Goal: Find specific page/section: Find specific page/section

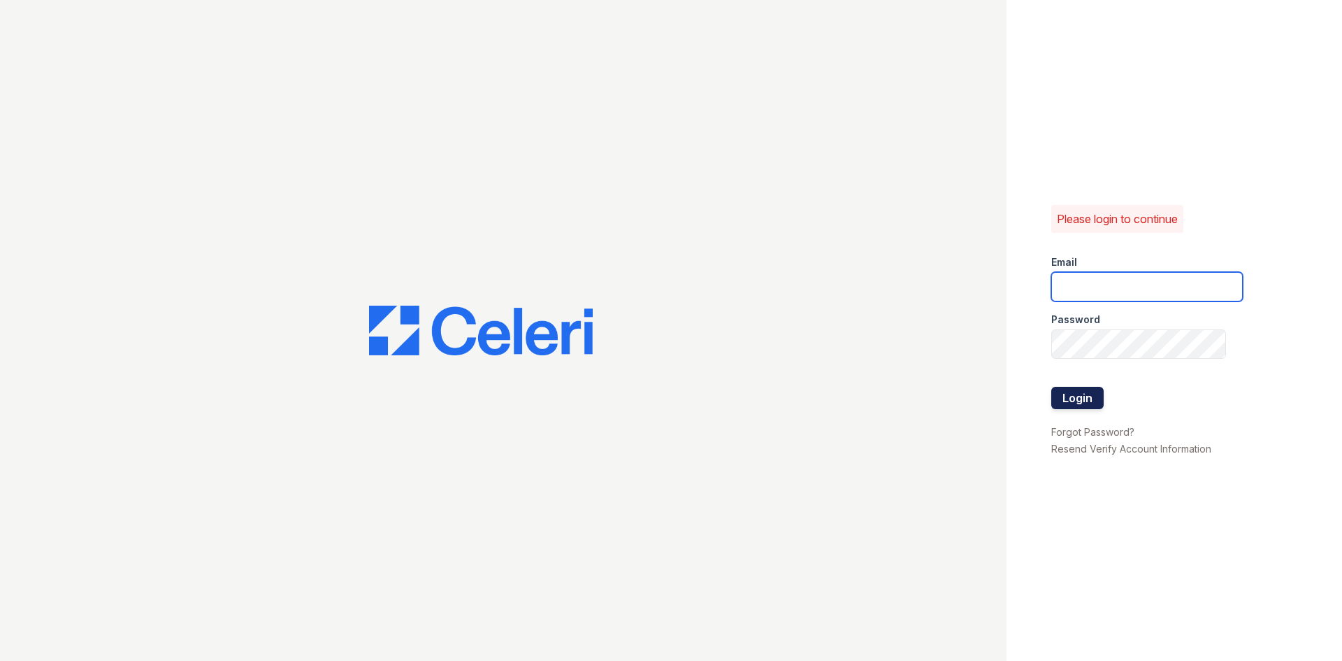
type input "[DOMAIN_NAME][EMAIL_ADDRESS][DOMAIN_NAME]"
click at [1058, 391] on button "Login" at bounding box center [1078, 398] width 52 height 22
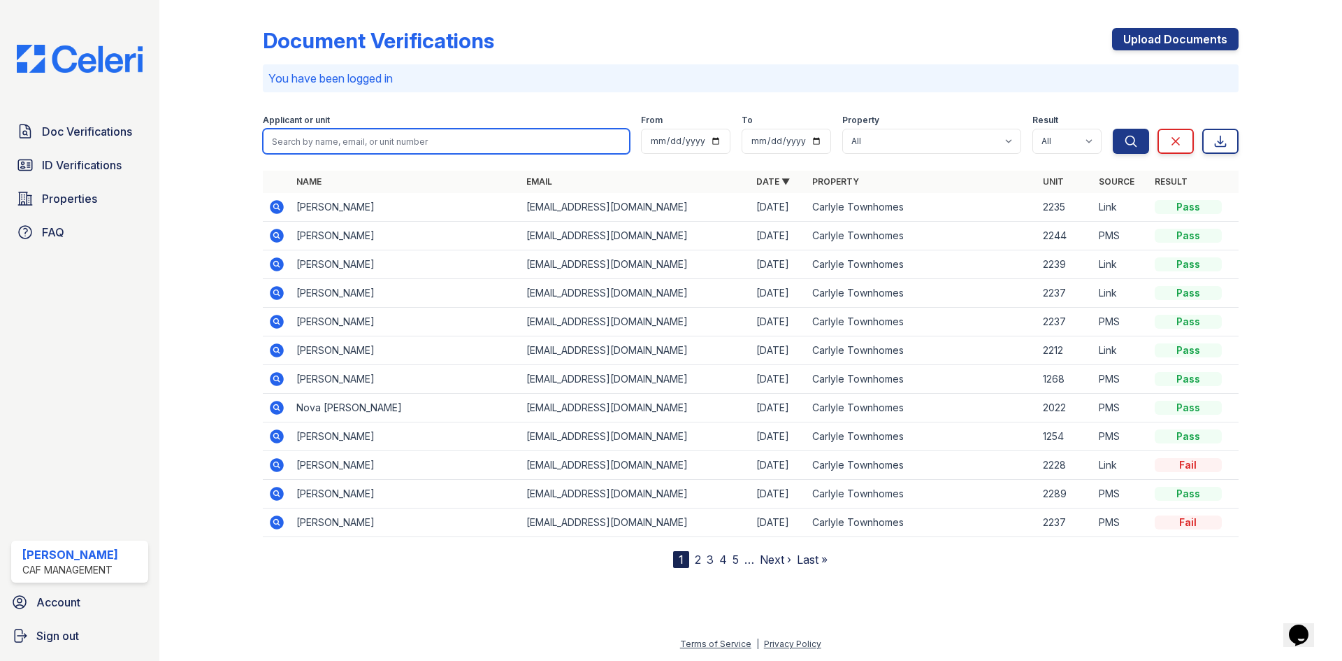
click at [502, 139] on input "search" at bounding box center [446, 141] width 367 height 25
type input "Z"
type input "[PERSON_NAME]"
click at [1113, 129] on button "Search" at bounding box center [1131, 141] width 36 height 25
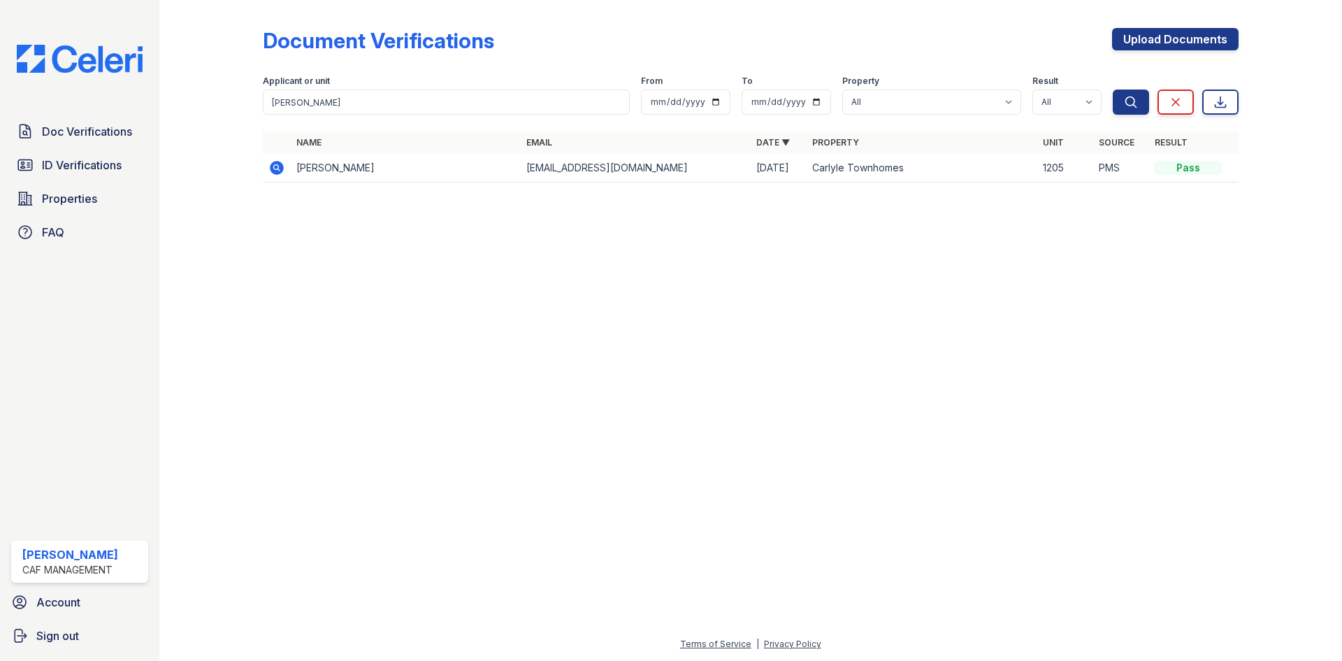
click at [277, 169] on icon at bounding box center [276, 167] width 17 height 17
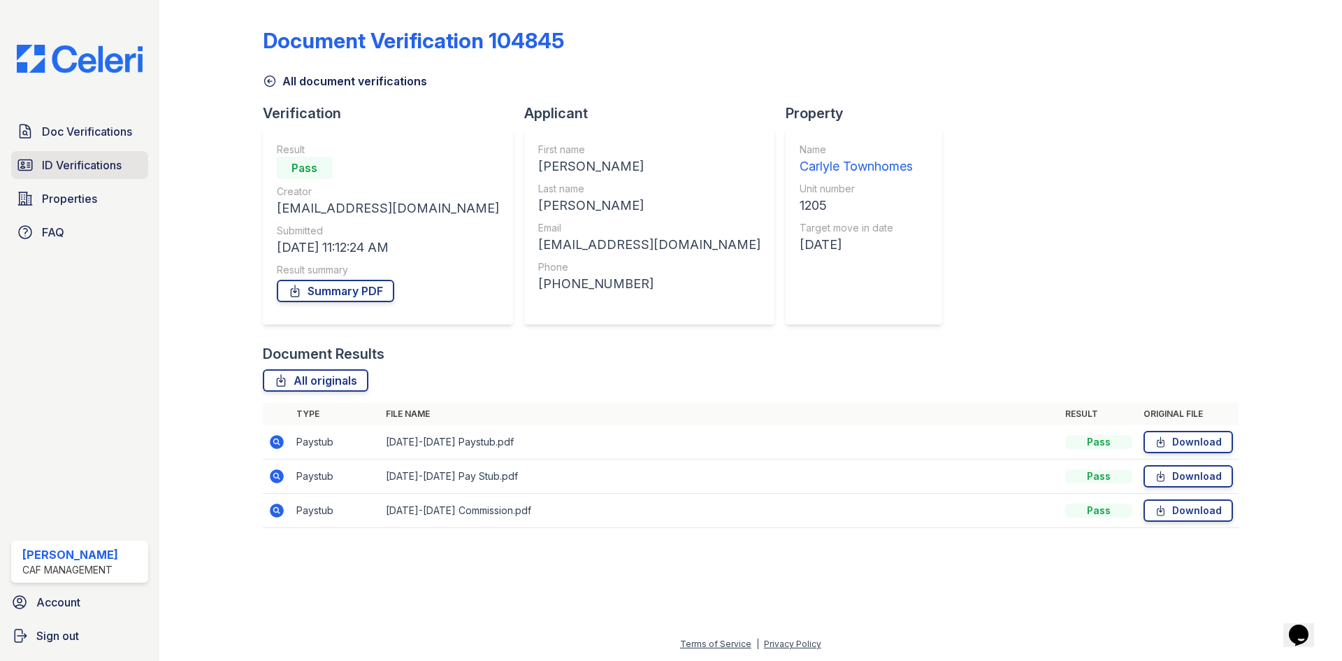
click at [120, 171] on span "ID Verifications" at bounding box center [82, 165] width 80 height 17
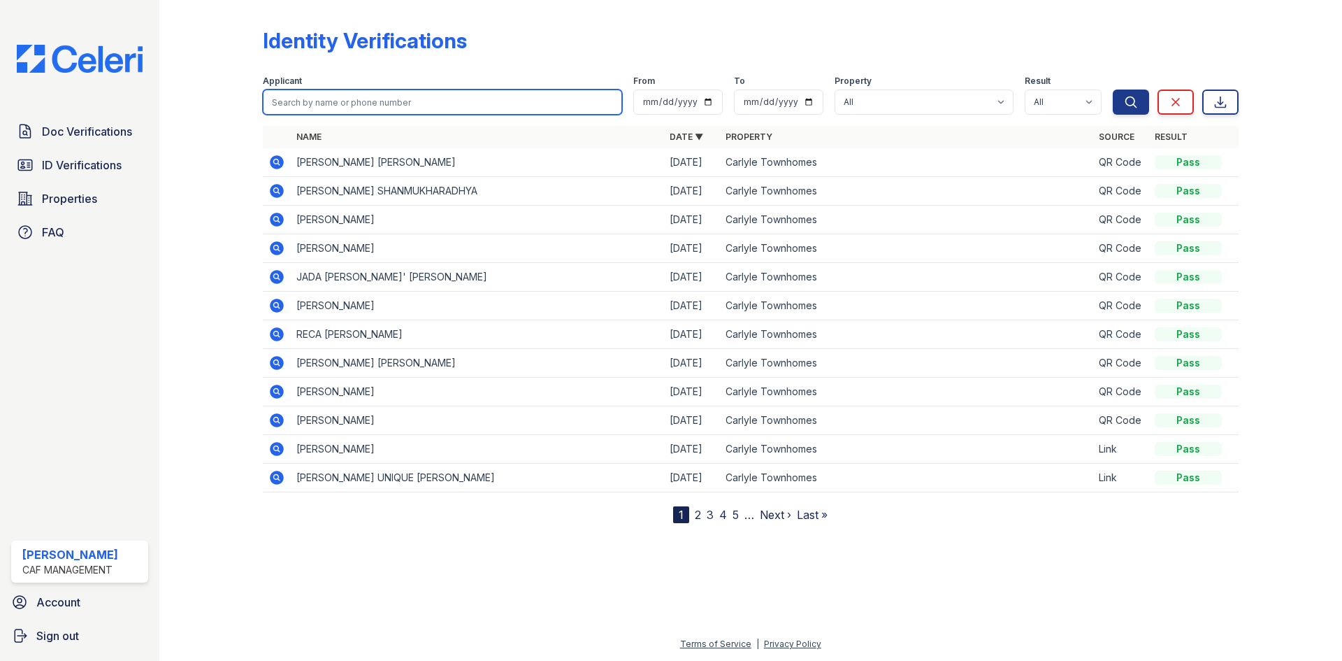
click at [315, 109] on input "search" at bounding box center [442, 101] width 359 height 25
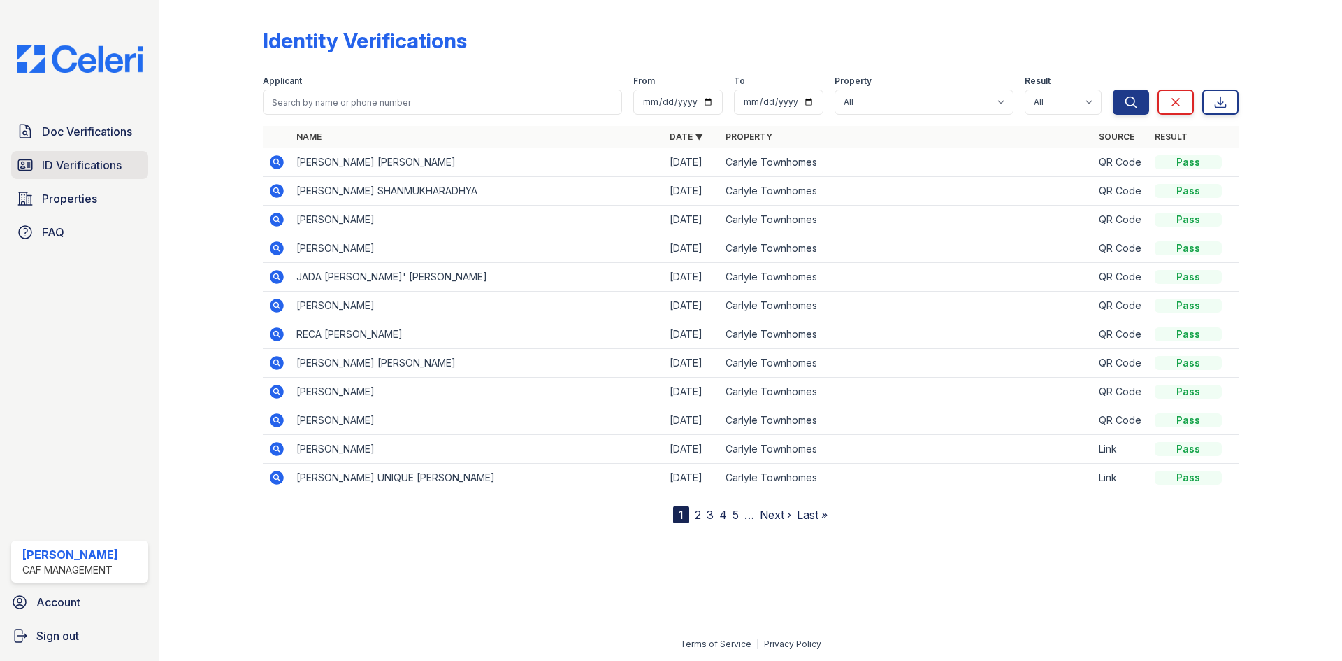
click at [125, 178] on link "ID Verifications" at bounding box center [79, 165] width 137 height 28
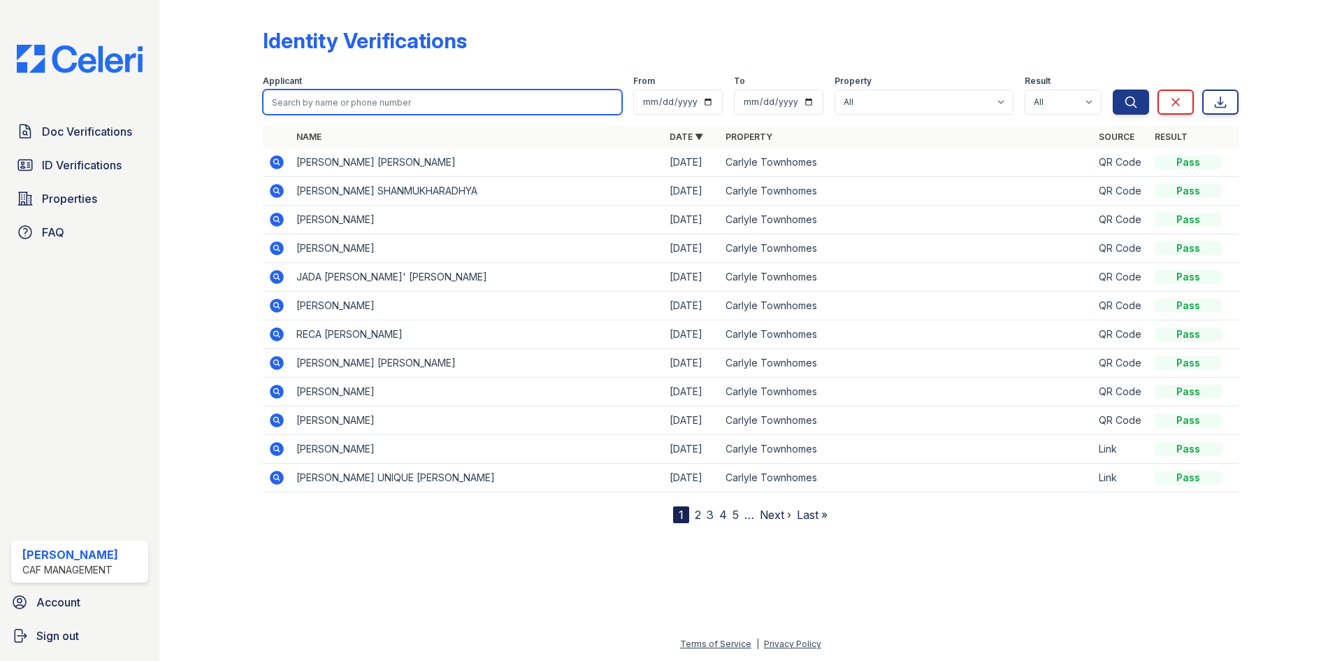
click at [319, 96] on input "search" at bounding box center [442, 101] width 359 height 25
type input "[PERSON_NAME]"
click at [1113, 89] on button "Search" at bounding box center [1131, 101] width 36 height 25
